Goal: Information Seeking & Learning: Learn about a topic

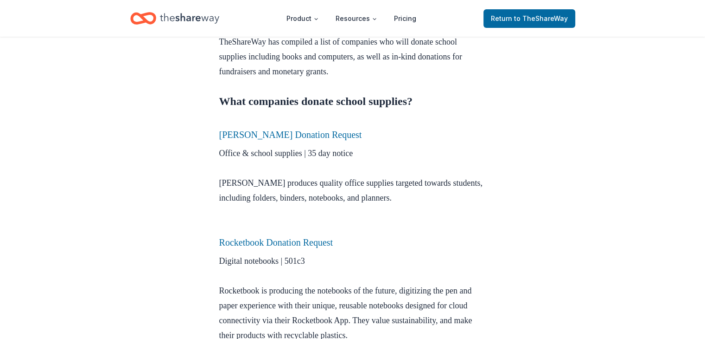
scroll to position [351, 0]
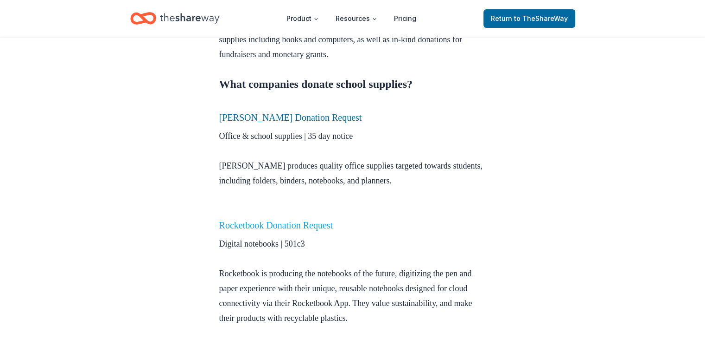
click at [263, 221] on link "Rocketbook Donation Request" at bounding box center [276, 225] width 114 height 10
click at [267, 227] on link "Rocketbook Donation Request" at bounding box center [276, 225] width 114 height 10
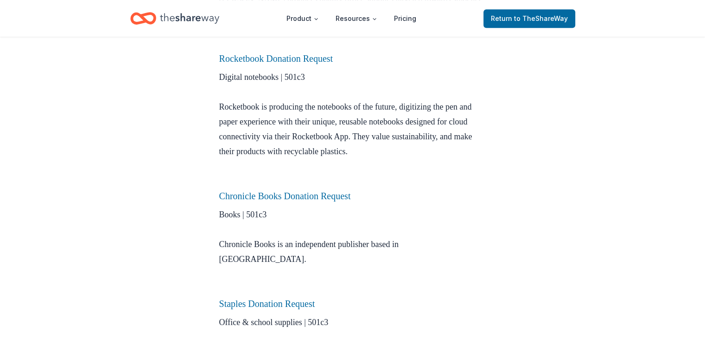
scroll to position [521, 0]
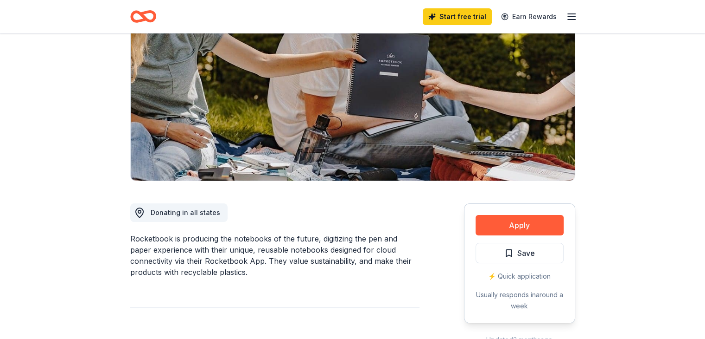
scroll to position [99, 0]
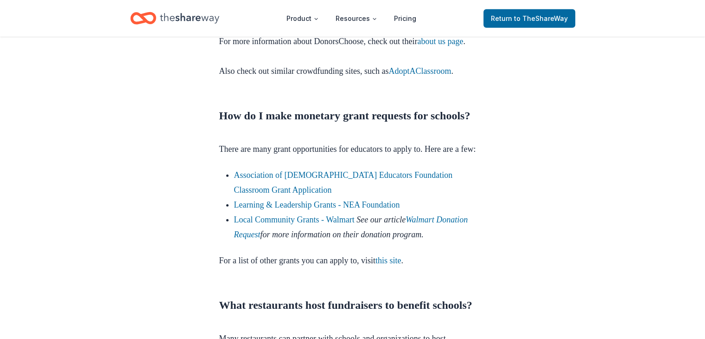
scroll to position [2740, 0]
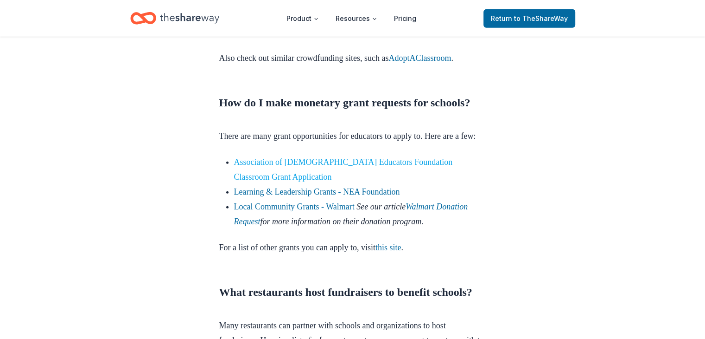
click at [395, 177] on link "Association of [DEMOGRAPHIC_DATA] Educators Foundation Classroom Grant Applicat…" at bounding box center [343, 169] width 219 height 24
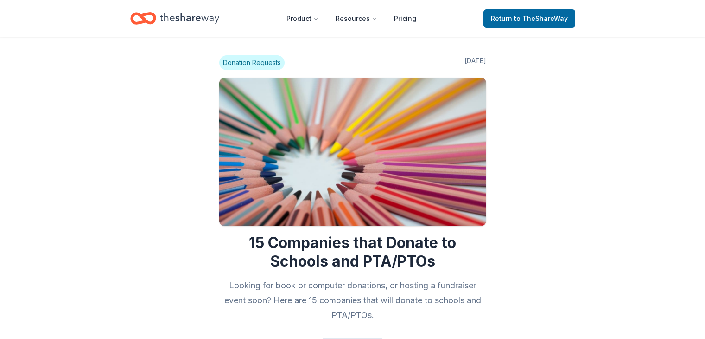
scroll to position [2738, 0]
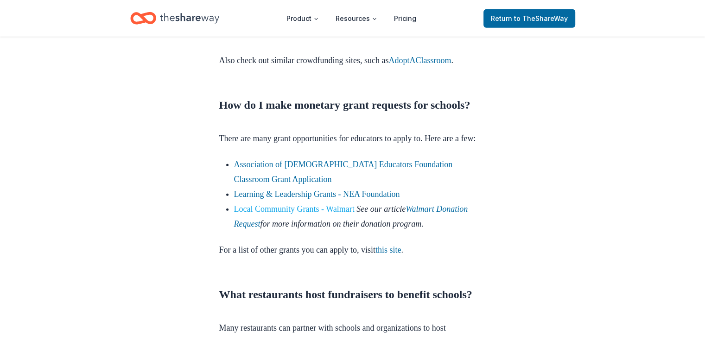
click at [339, 213] on link "Local Community Grants - Walmart" at bounding box center [294, 208] width 121 height 9
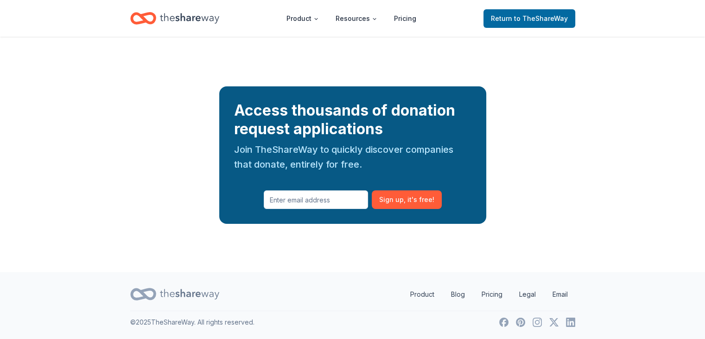
scroll to position [3451, 0]
